Goal: Task Accomplishment & Management: Use online tool/utility

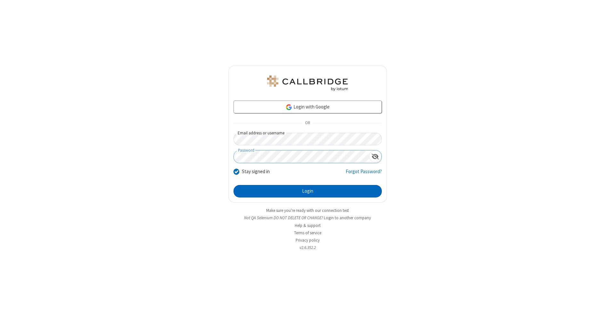
click at [307, 191] on button "Login" at bounding box center [307, 191] width 148 height 13
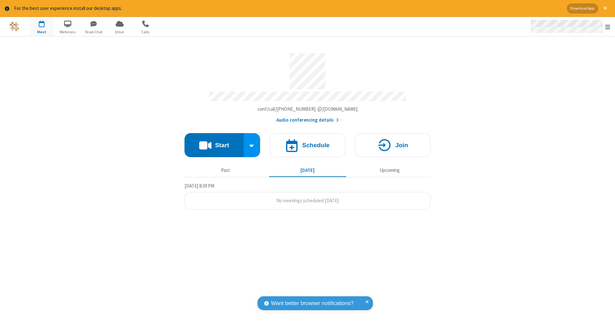
click at [607, 27] on span "Open menu" at bounding box center [607, 27] width 5 height 6
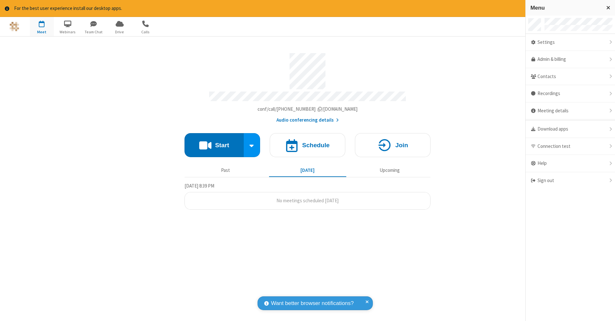
click at [42, 26] on span "button" at bounding box center [42, 23] width 24 height 11
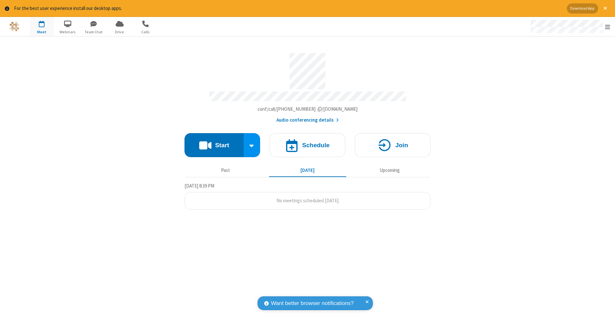
click at [42, 26] on span "button" at bounding box center [42, 23] width 24 height 11
click at [307, 142] on h4 "Schedule" at bounding box center [316, 145] width 28 height 6
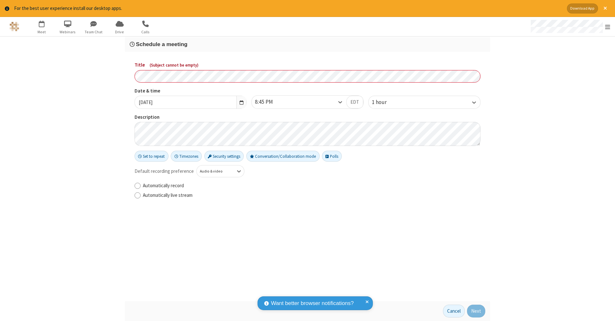
click at [307, 44] on h3 "Schedule a meeting" at bounding box center [307, 44] width 355 height 6
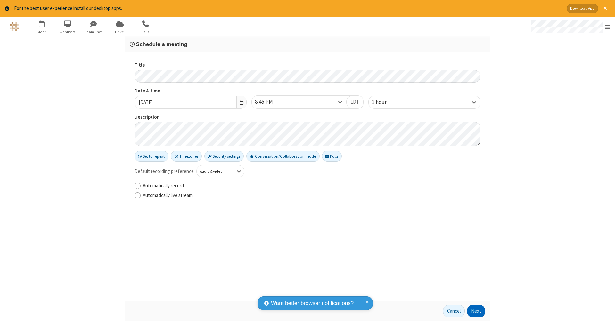
click at [476, 311] on button "Next" at bounding box center [476, 311] width 18 height 13
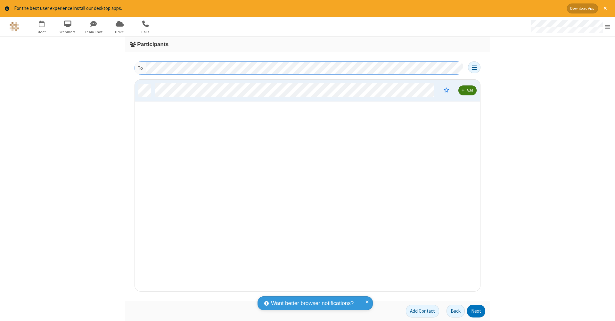
click at [476, 311] on button "Next" at bounding box center [476, 311] width 18 height 13
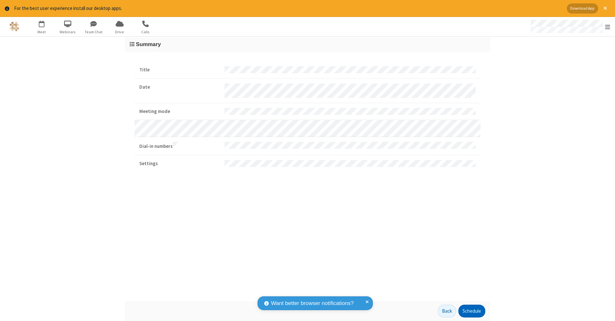
click at [471, 311] on button "Schedule" at bounding box center [471, 311] width 27 height 13
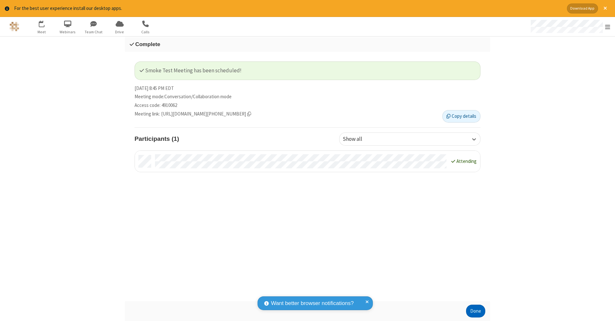
click at [475, 311] on button "Done" at bounding box center [475, 311] width 19 height 13
